Goal: Task Accomplishment & Management: Use online tool/utility

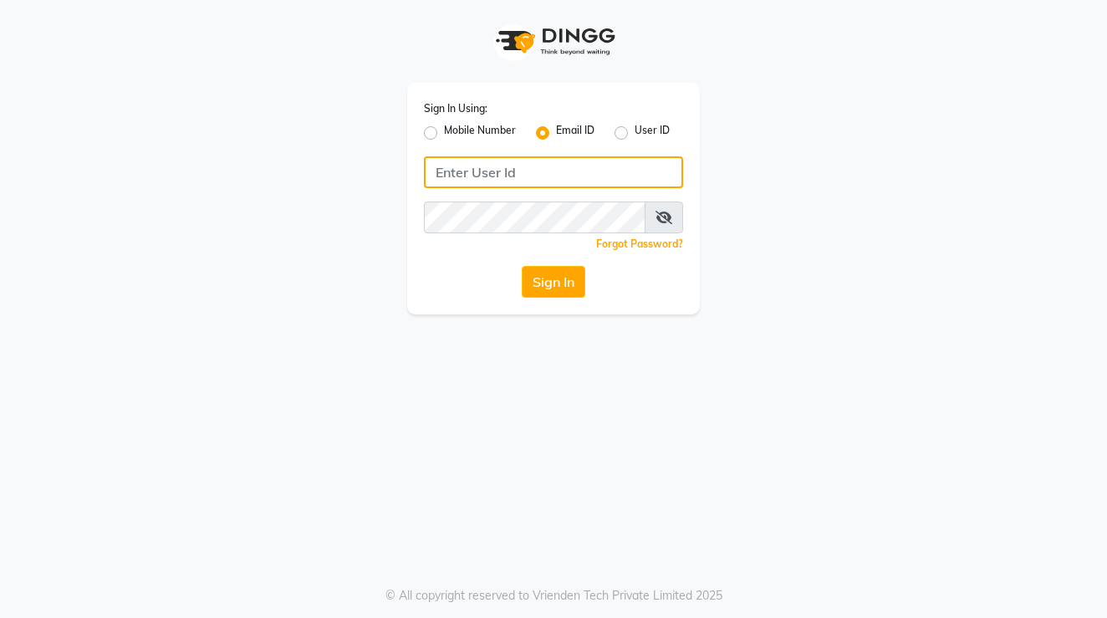
type input "[EMAIL_ADDRESS][DOMAIN_NAME]"
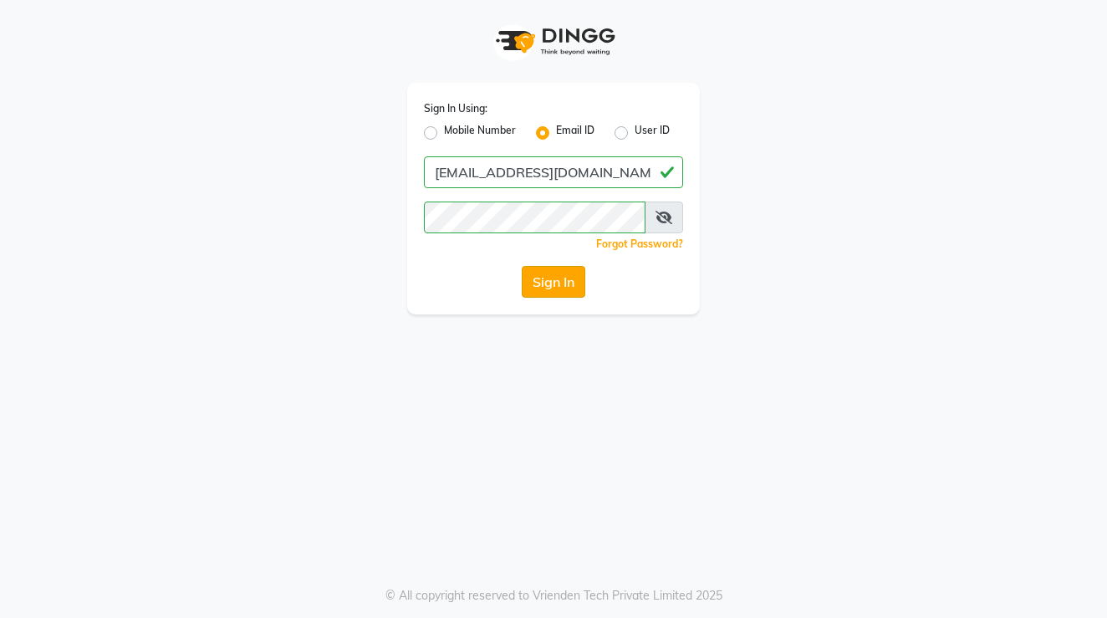
click at [544, 275] on button "Sign In" at bounding box center [554, 282] width 64 height 32
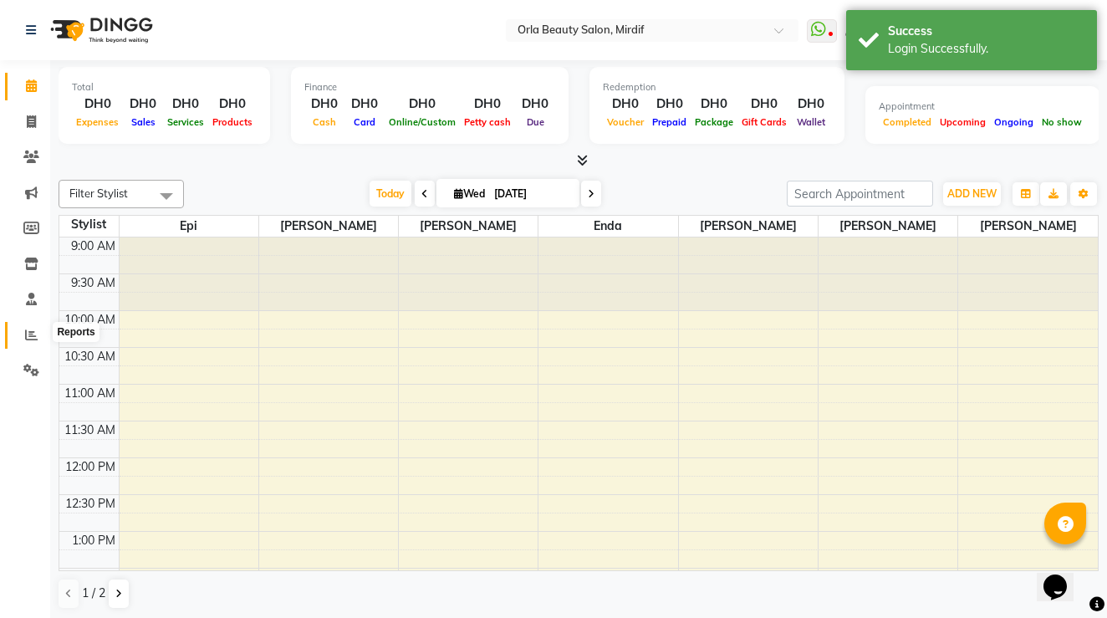
click at [37, 331] on icon at bounding box center [31, 335] width 13 height 13
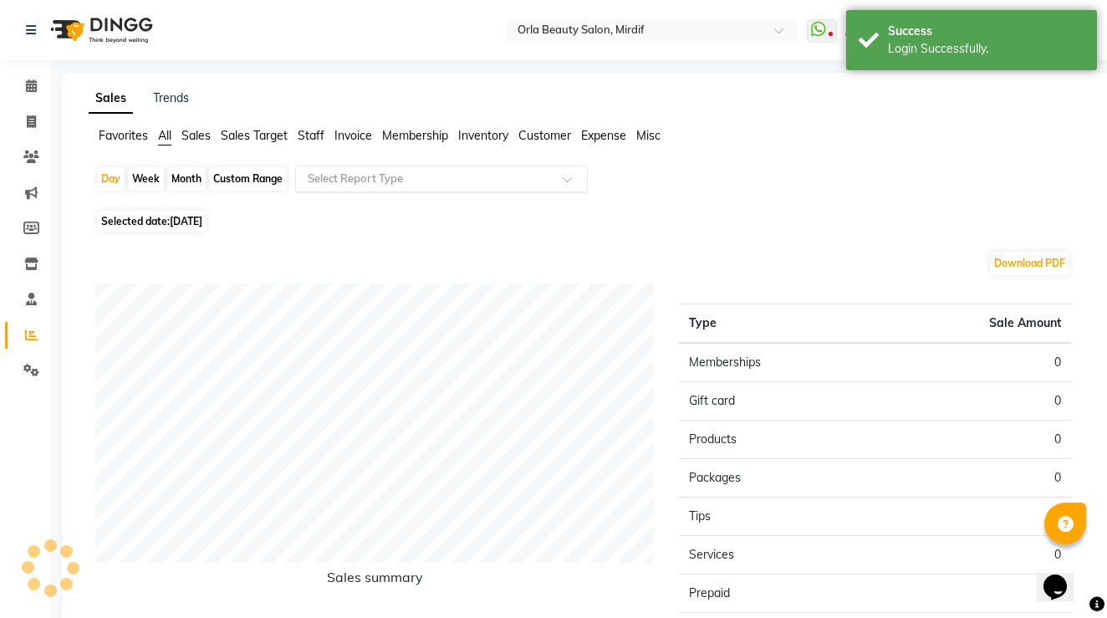
click at [347, 185] on input "text" at bounding box center [424, 179] width 241 height 17
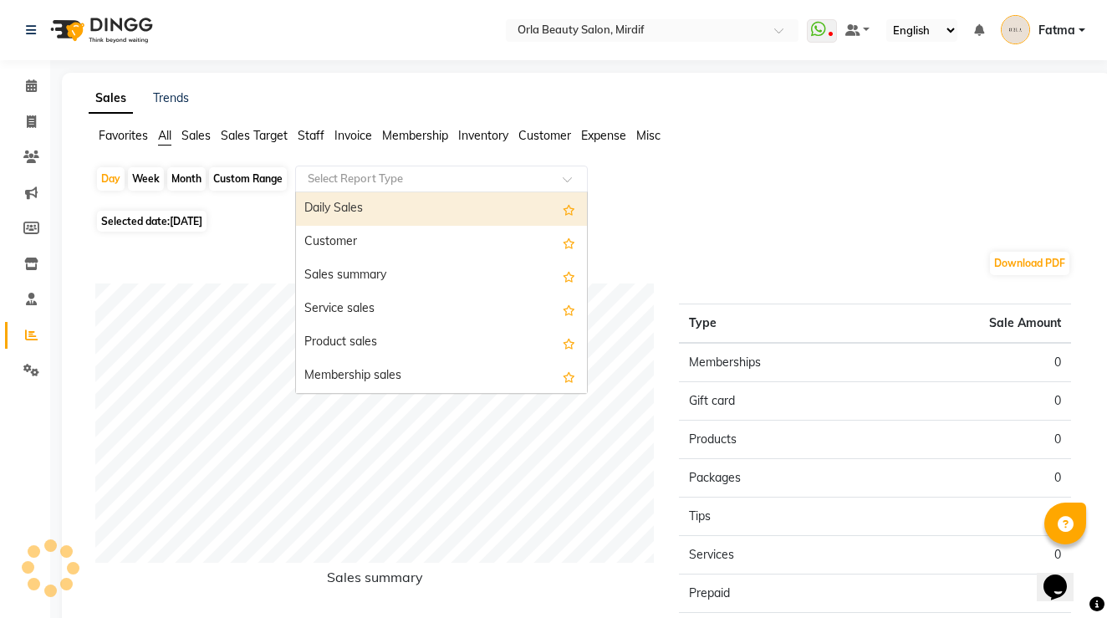
click at [306, 135] on span "Staff" at bounding box center [311, 135] width 27 height 15
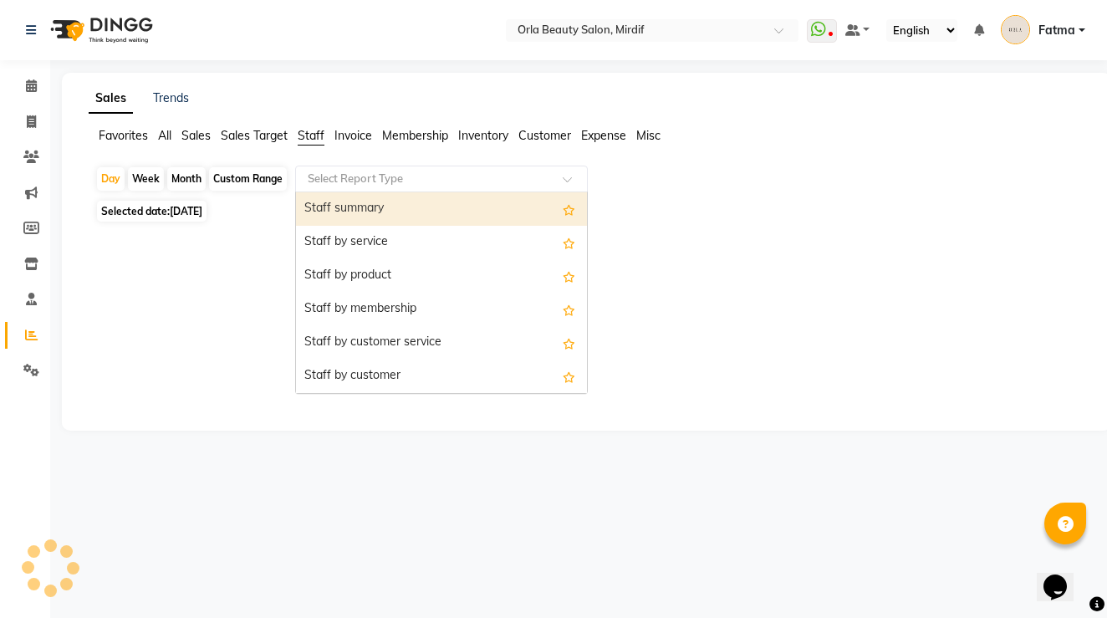
click at [345, 176] on input "text" at bounding box center [424, 179] width 241 height 17
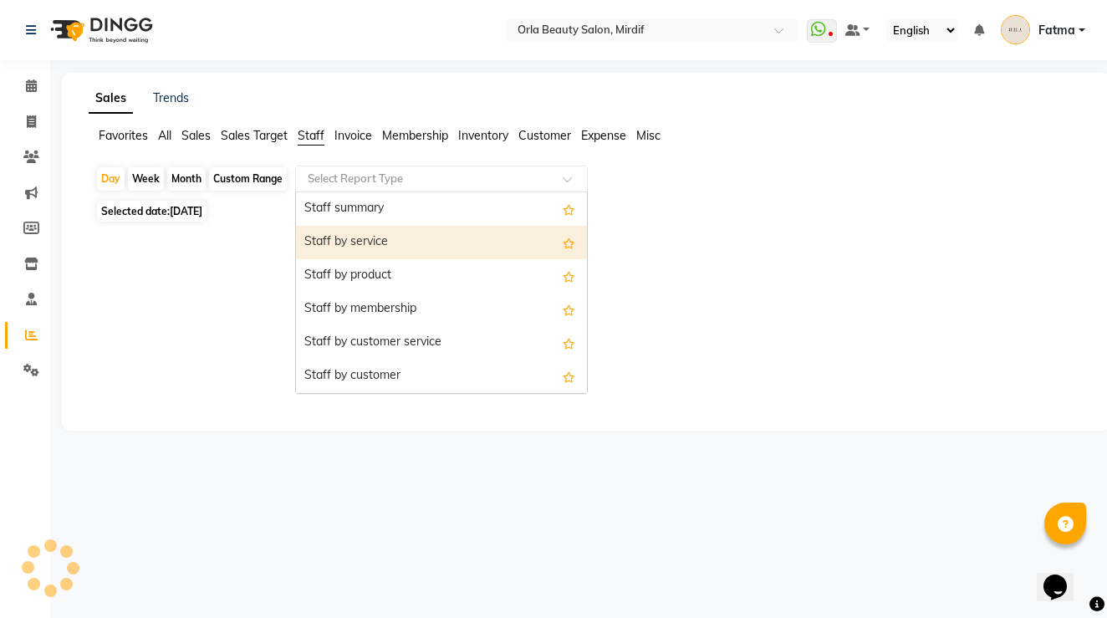
click at [347, 237] on div "Staff by service" at bounding box center [441, 242] width 291 height 33
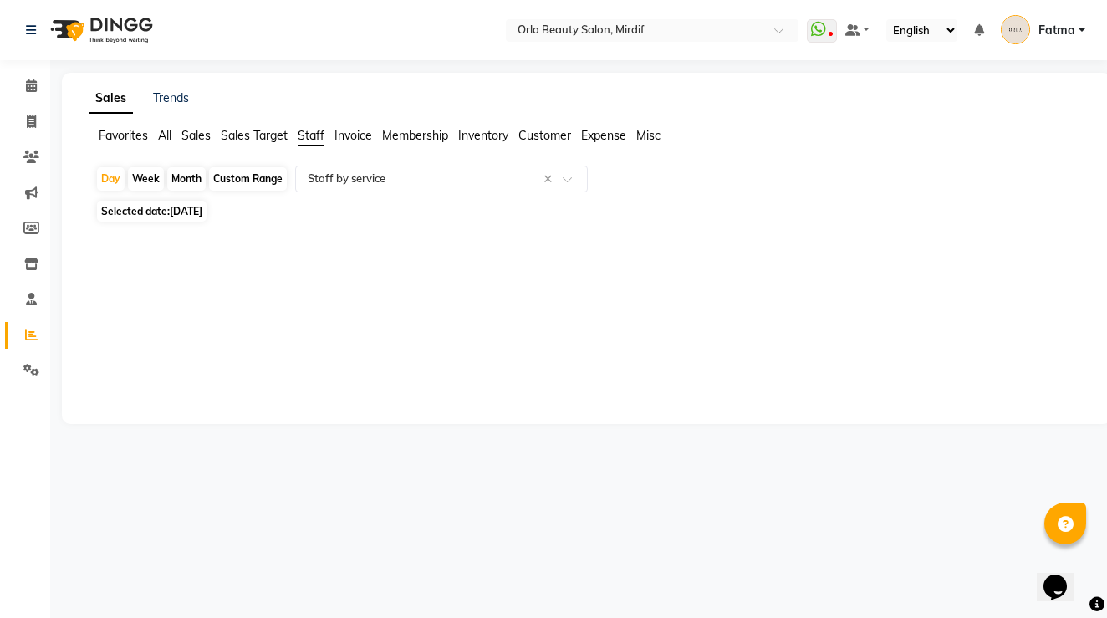
click at [172, 182] on div "Month" at bounding box center [186, 178] width 38 height 23
select select "9"
select select "2025"
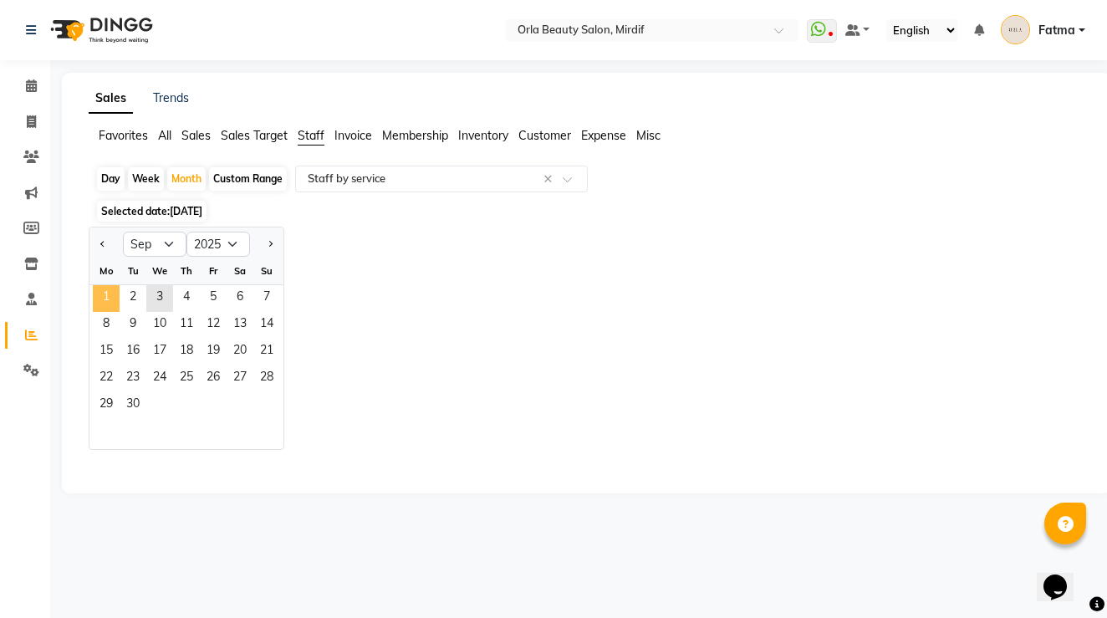
click at [108, 294] on span "1" at bounding box center [106, 298] width 27 height 27
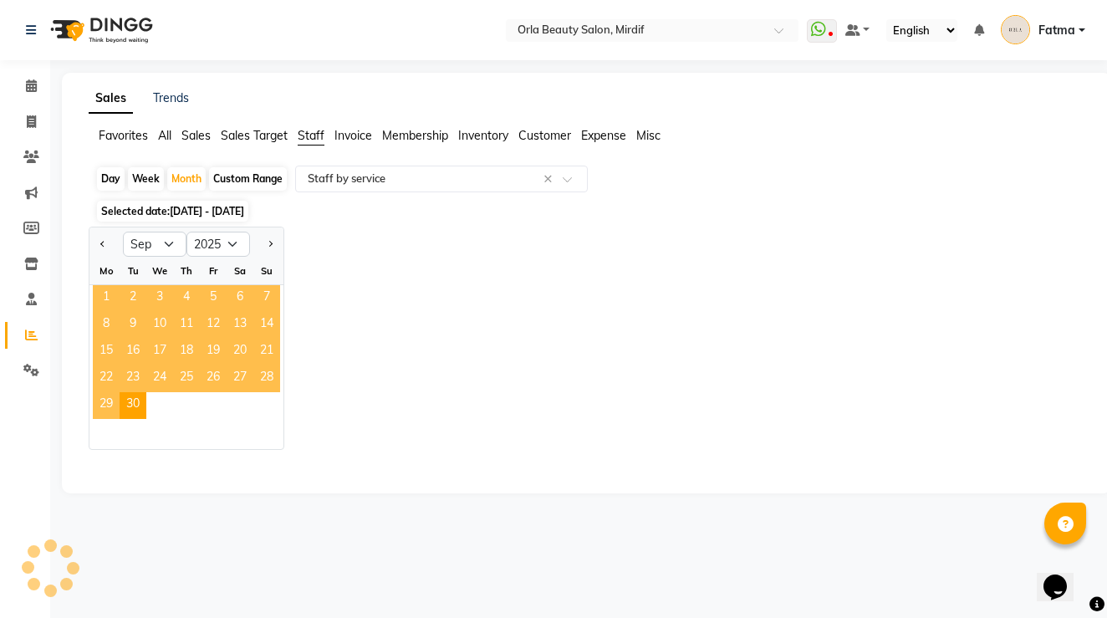
select select "full_report"
select select "csv"
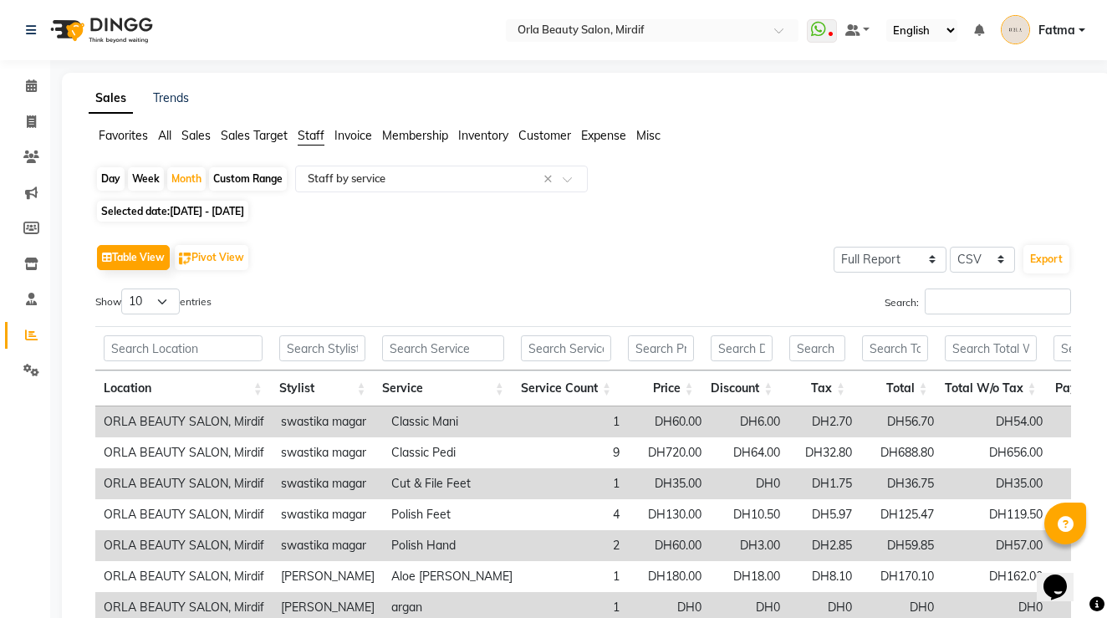
click at [213, 207] on span "[DATE] - [DATE]" at bounding box center [207, 211] width 74 height 13
select select "9"
select select "2025"
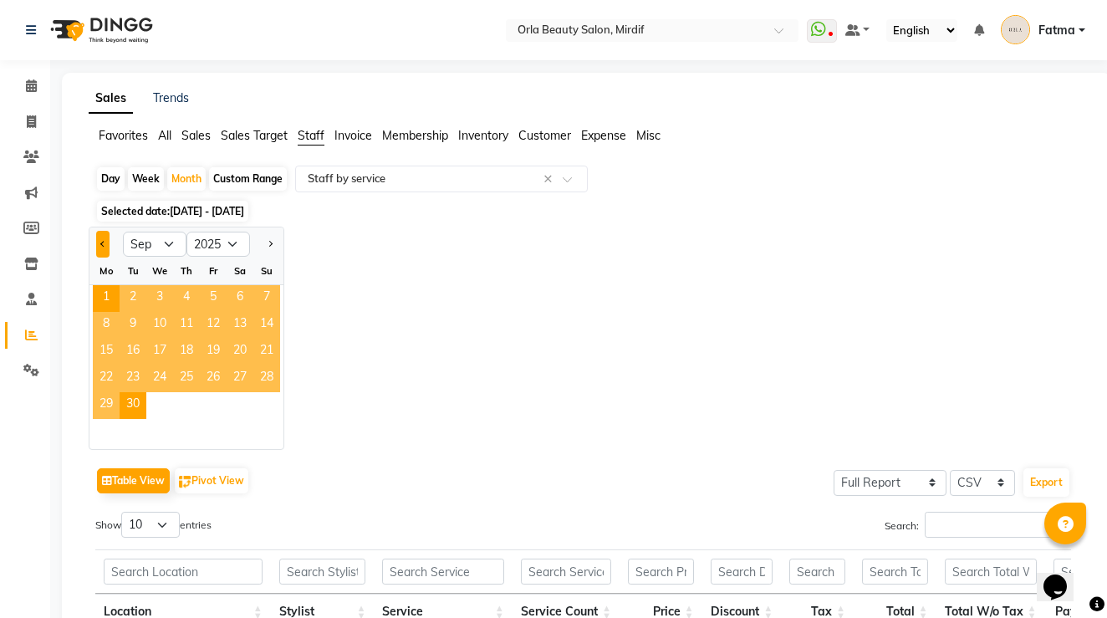
click at [102, 246] on button "Previous month" at bounding box center [102, 244] width 13 height 27
select select "8"
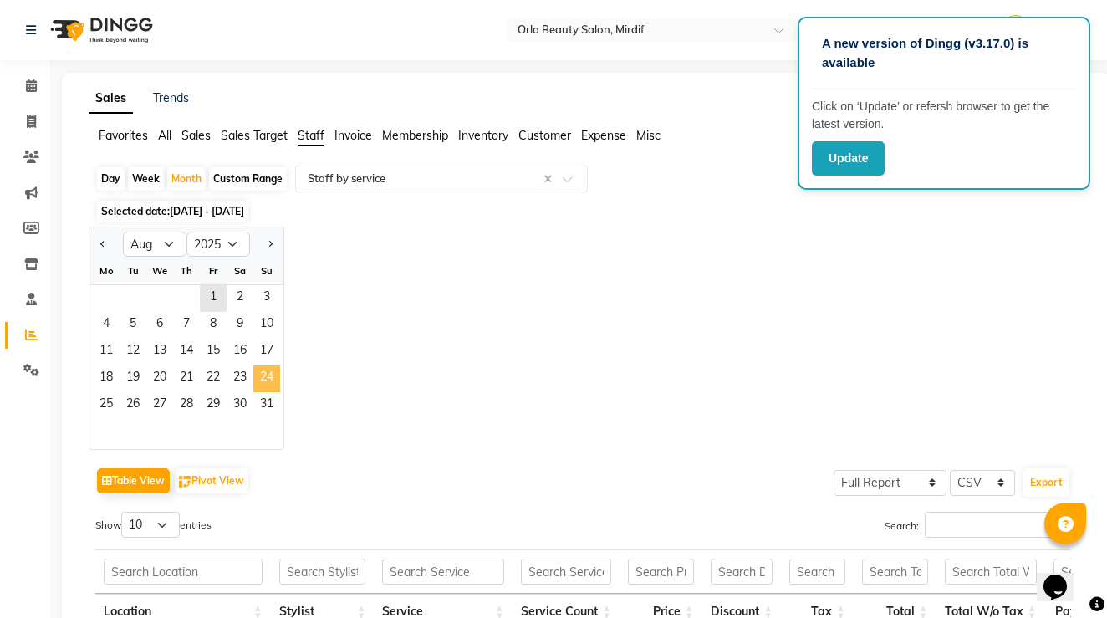
click at [272, 383] on span "24" at bounding box center [266, 379] width 27 height 27
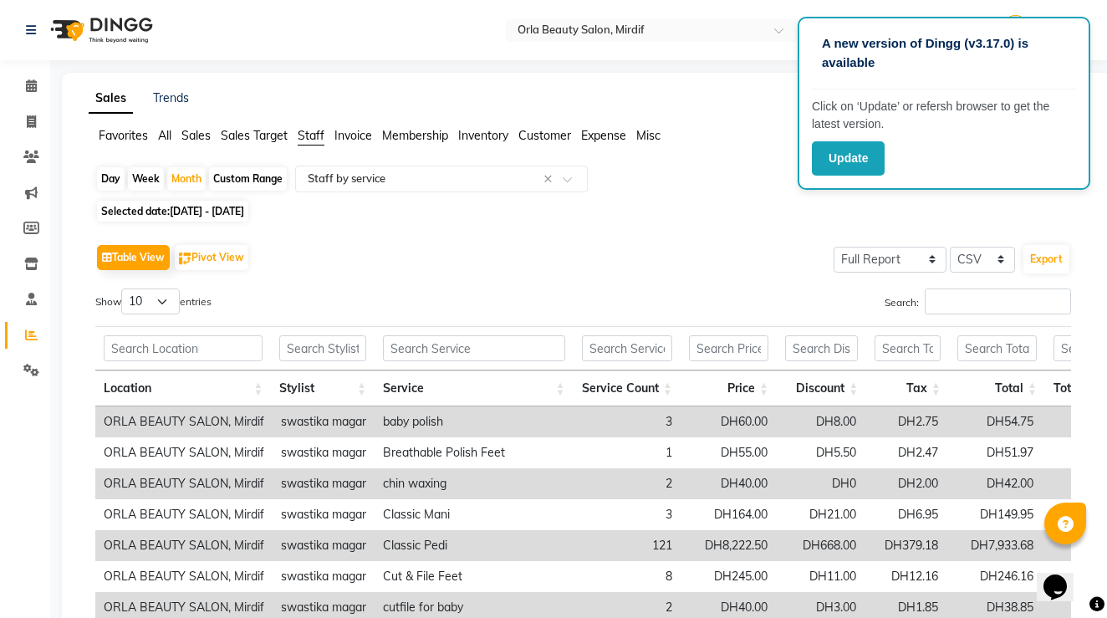
click at [232, 185] on div "Custom Range" at bounding box center [248, 178] width 78 height 23
select select "8"
select select "2025"
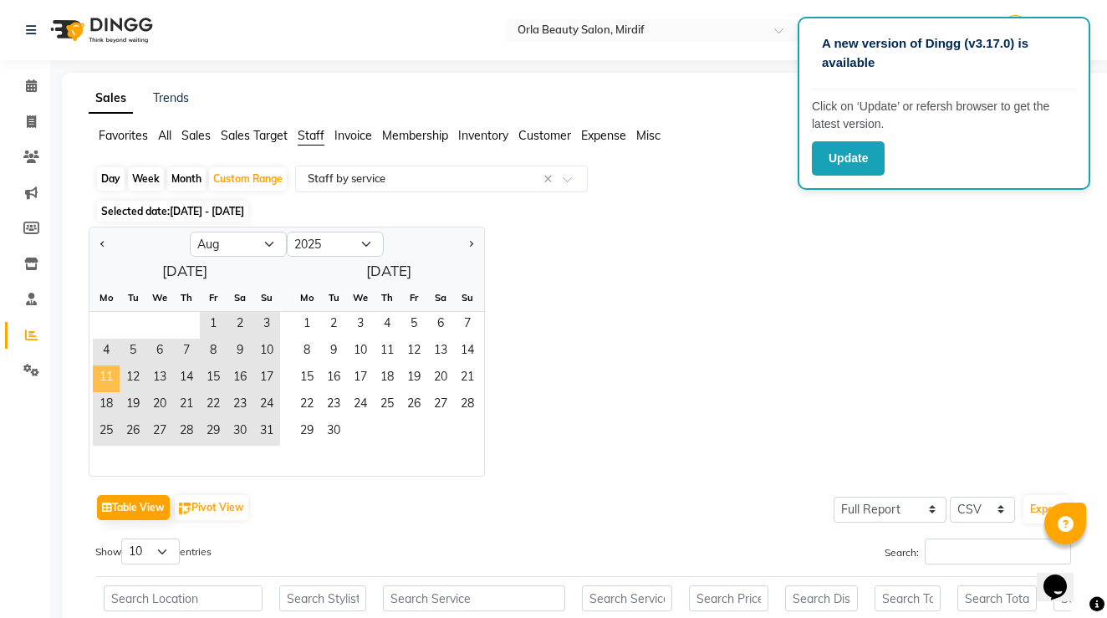
click at [105, 381] on span "11" at bounding box center [106, 379] width 27 height 27
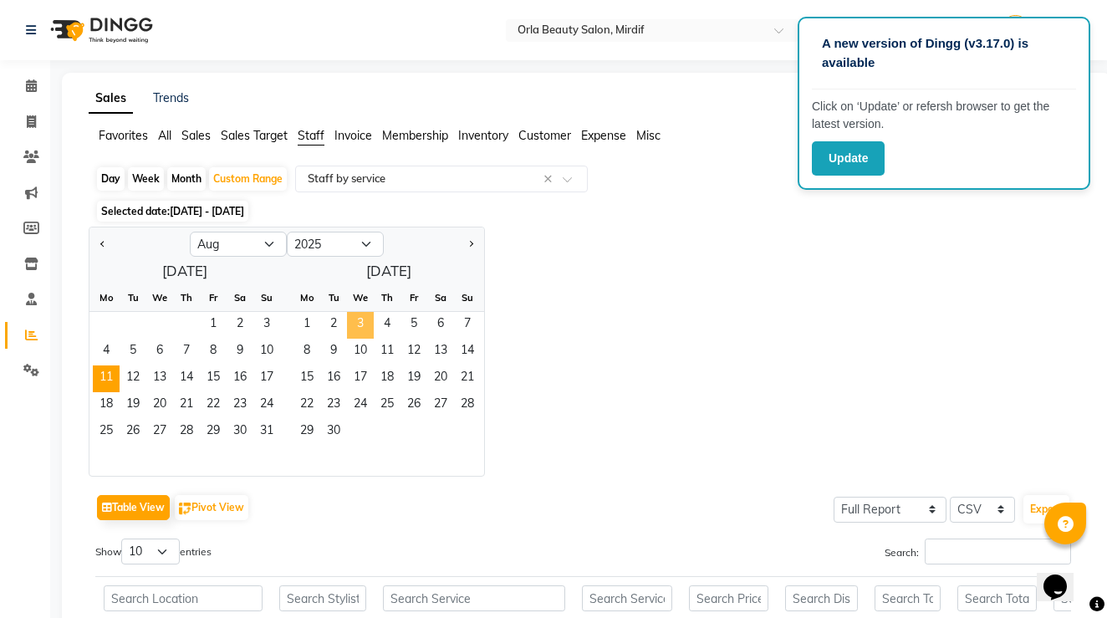
click at [367, 327] on span "3" at bounding box center [360, 325] width 27 height 27
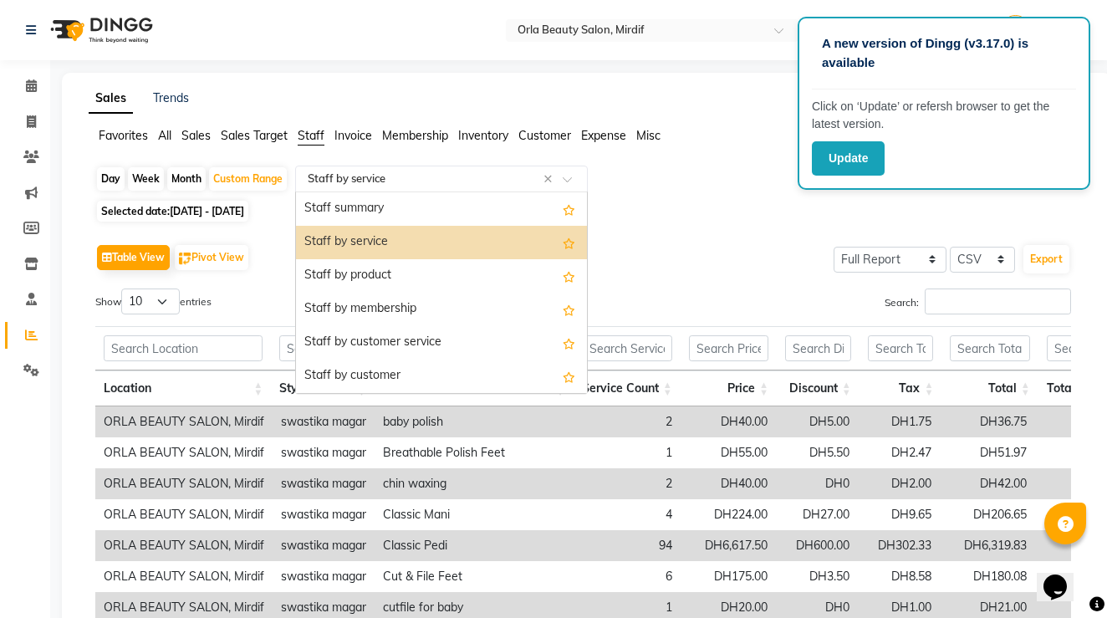
click at [429, 175] on input "text" at bounding box center [424, 179] width 241 height 17
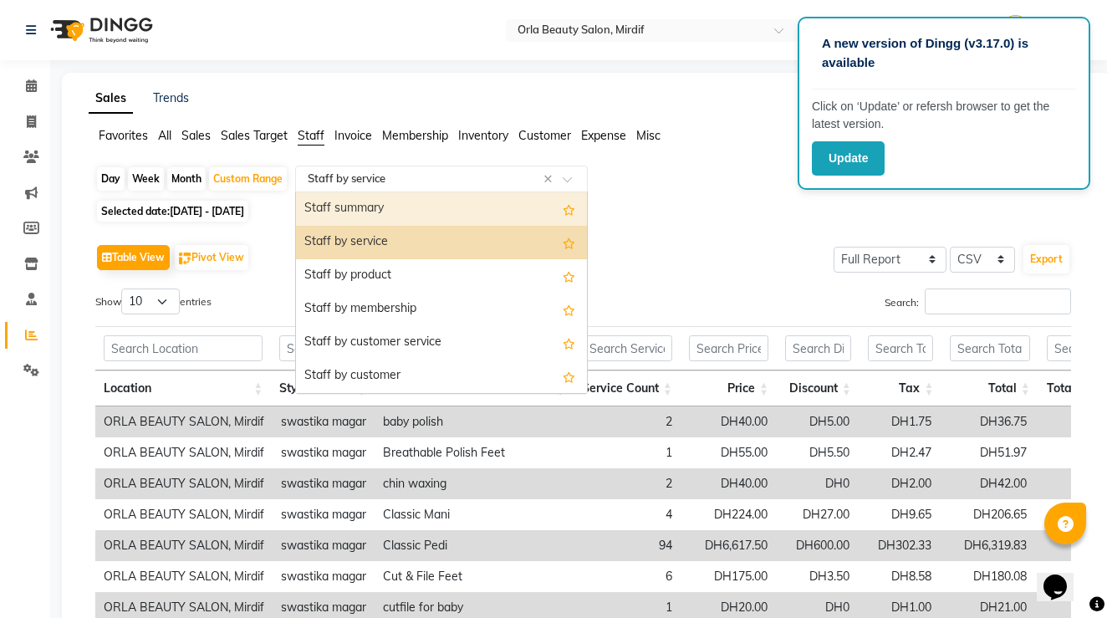
click at [422, 218] on div "Staff summary" at bounding box center [441, 208] width 291 height 33
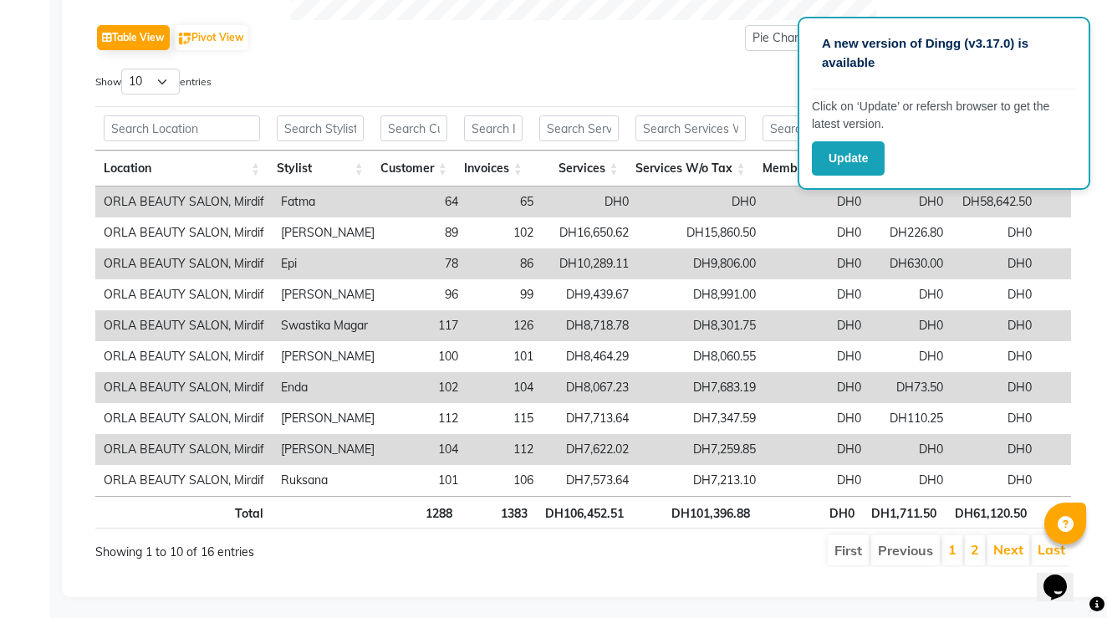
scroll to position [829, 0]
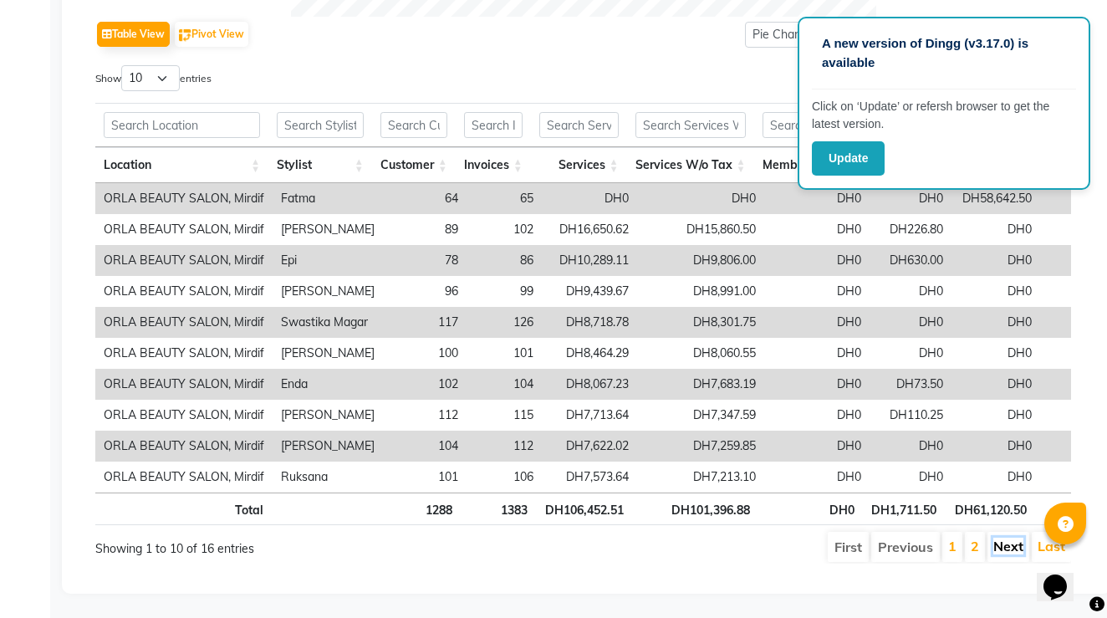
click at [1005, 544] on link "Next" at bounding box center [1009, 546] width 30 height 17
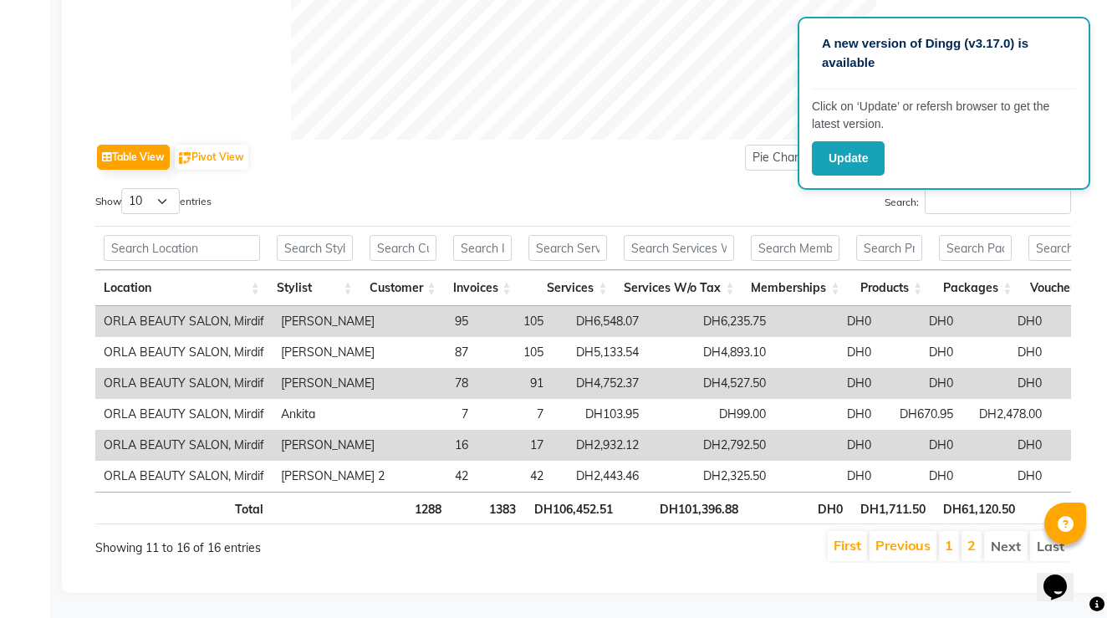
scroll to position [706, 0]
click at [841, 171] on button "Update" at bounding box center [848, 158] width 73 height 34
